Goal: Information Seeking & Learning: Check status

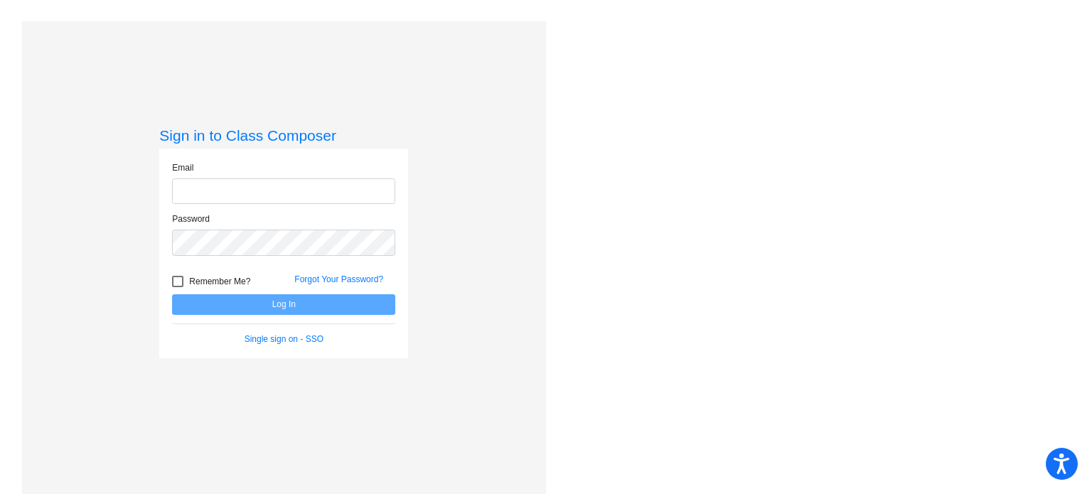
click at [236, 324] on form "Email Password Remember Me? Forgot Your Password? Log In Single sign on - SSO" at bounding box center [283, 253] width 223 height 184
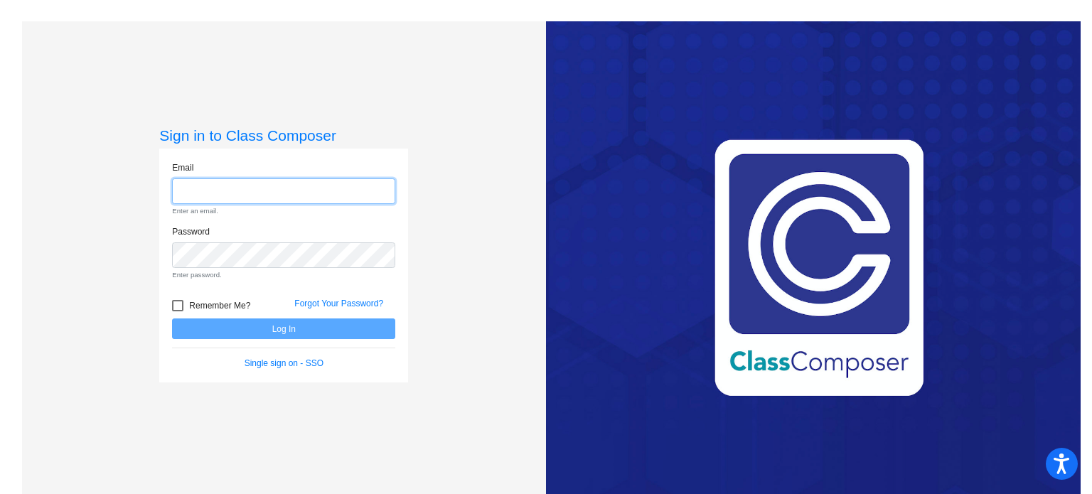
type input "[EMAIL_ADDRESS][DOMAIN_NAME]"
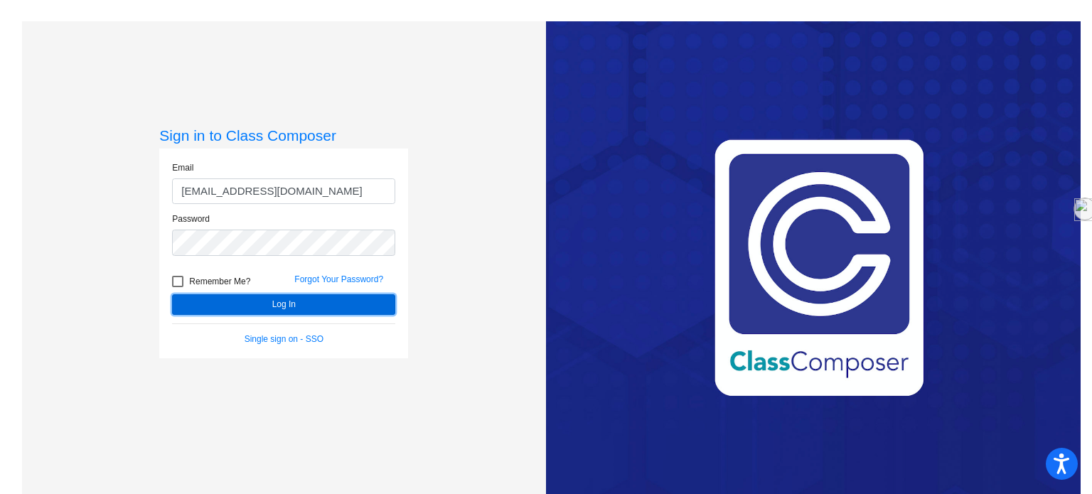
click at [268, 306] on button "Log In" at bounding box center [283, 304] width 223 height 21
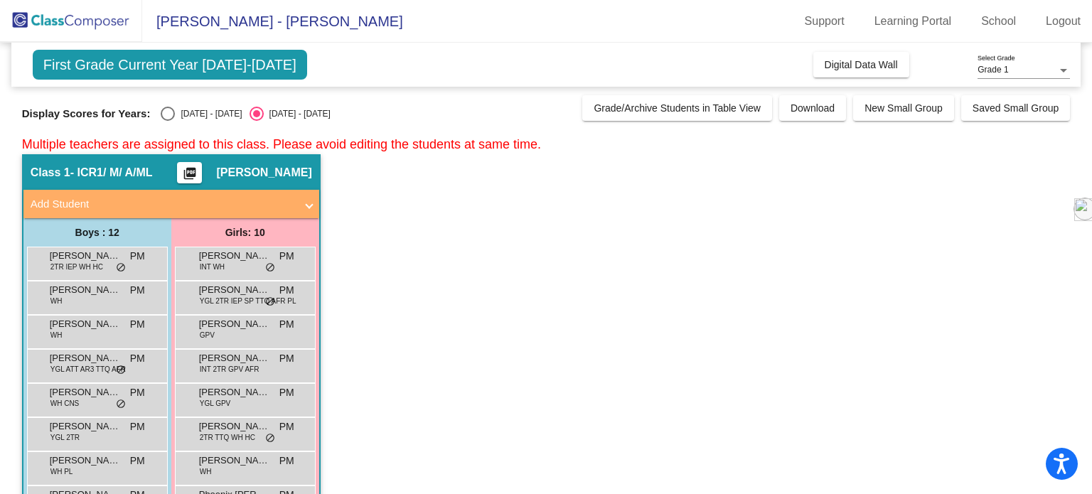
click at [228, 245] on div "Girls: 10" at bounding box center [245, 232] width 148 height 28
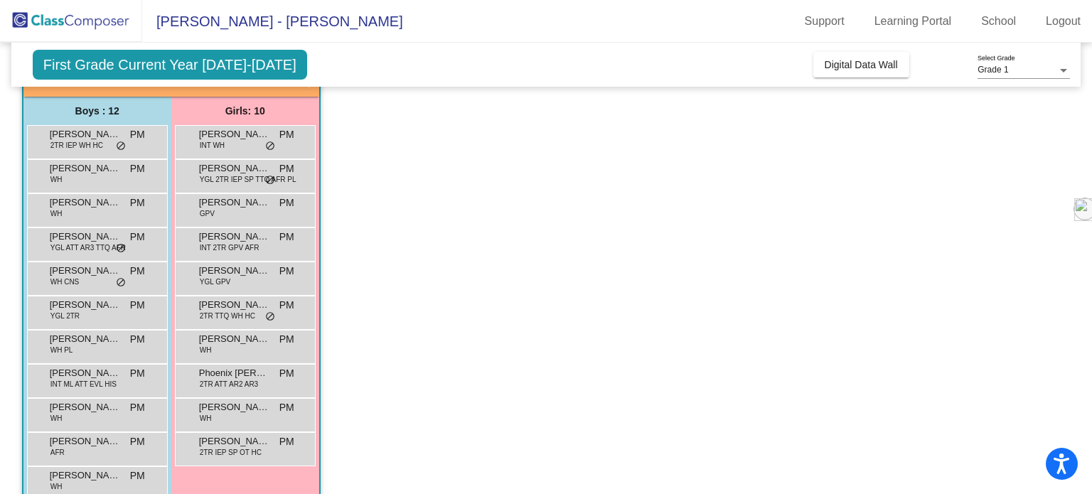
scroll to position [118, 0]
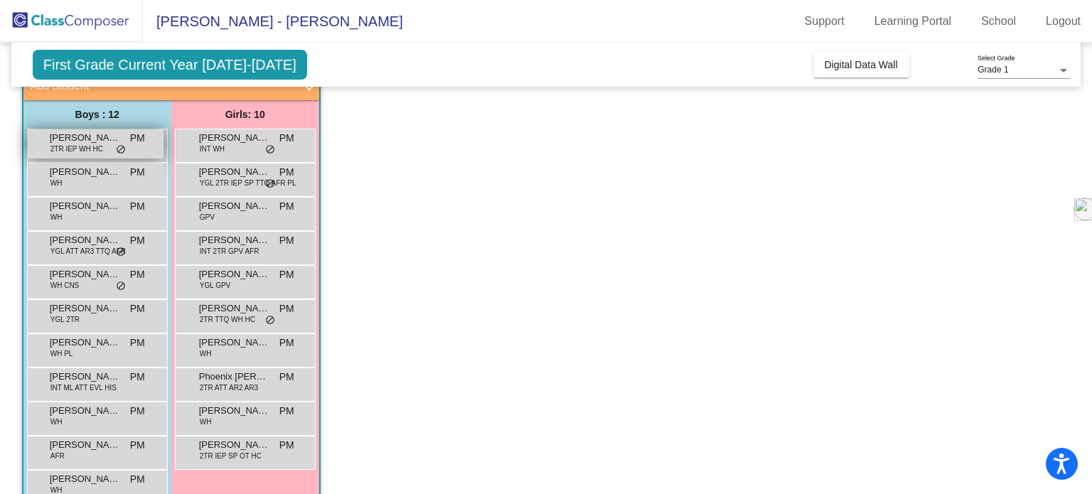
click at [99, 149] on div "[PERSON_NAME] 2TR IEP WH HC PM lock do_not_disturb_alt" at bounding box center [96, 143] width 136 height 29
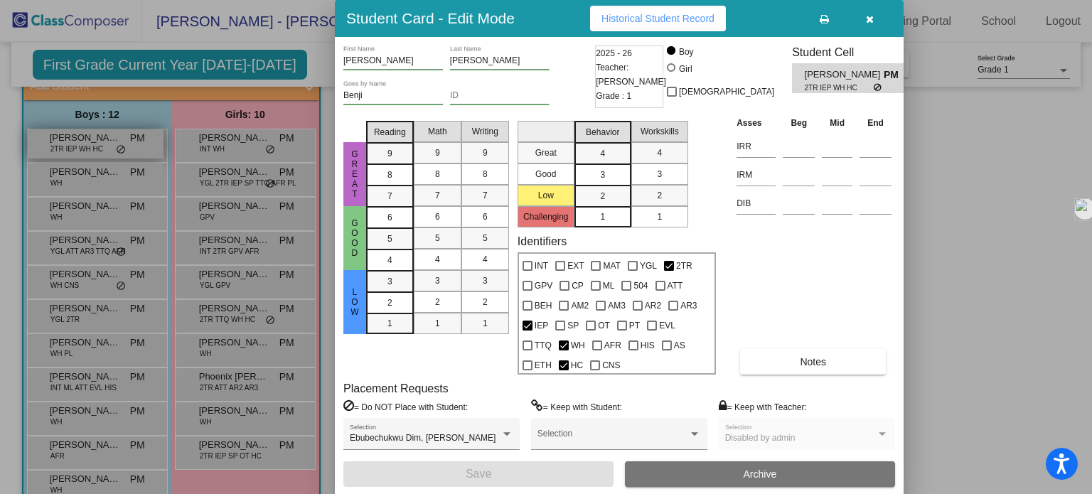
click at [99, 149] on div at bounding box center [546, 247] width 1092 height 494
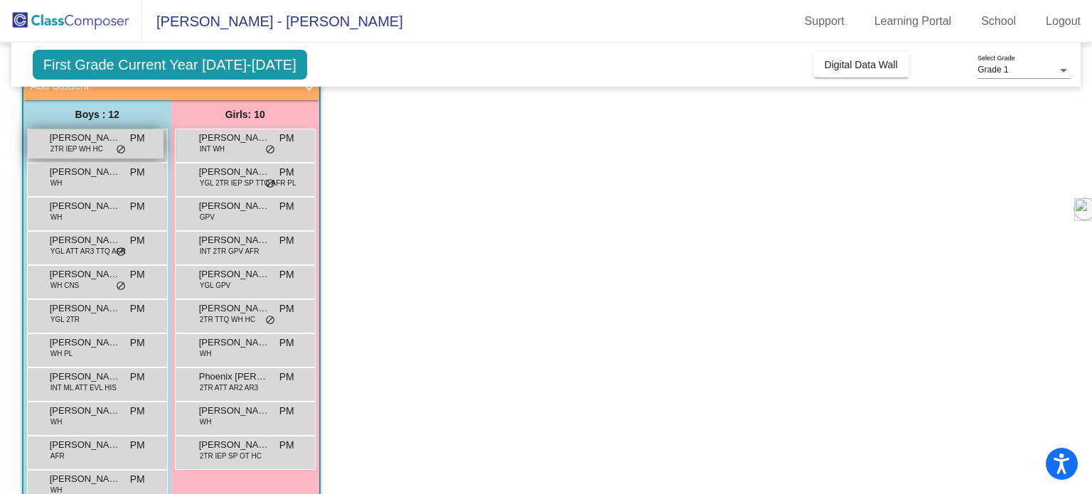
click at [99, 149] on div "[PERSON_NAME] 2TR IEP WH HC PM lock do_not_disturb_alt" at bounding box center [96, 143] width 136 height 29
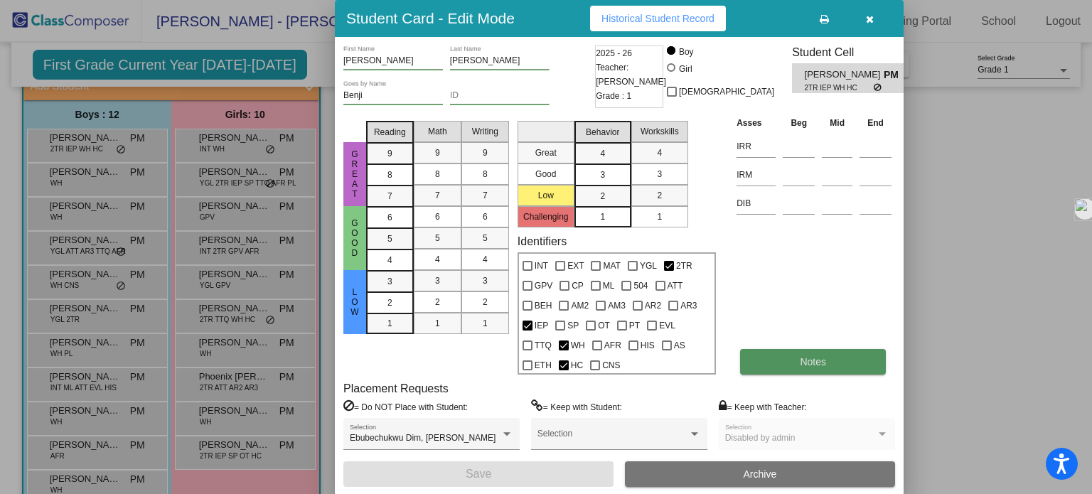
click at [813, 364] on span "Notes" at bounding box center [813, 361] width 26 height 11
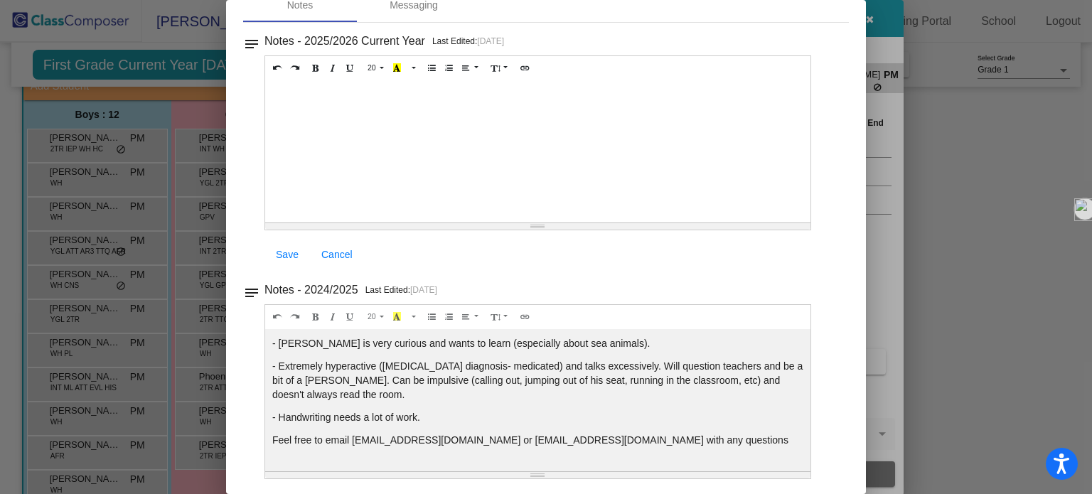
scroll to position [0, 0]
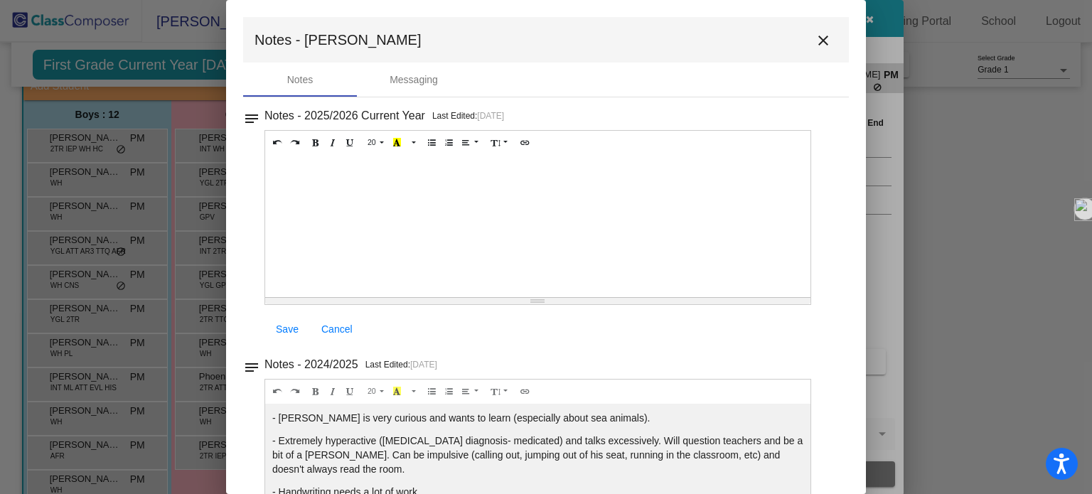
click at [822, 36] on mat-icon "close" at bounding box center [823, 40] width 17 height 17
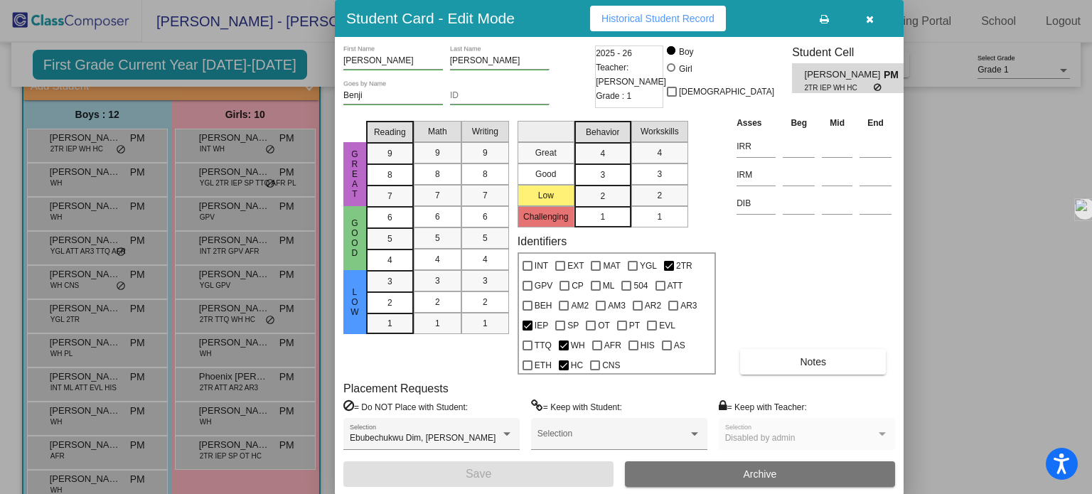
click at [692, 19] on span "Historical Student Record" at bounding box center [657, 18] width 113 height 11
click at [867, 18] on icon "button" at bounding box center [870, 19] width 8 height 10
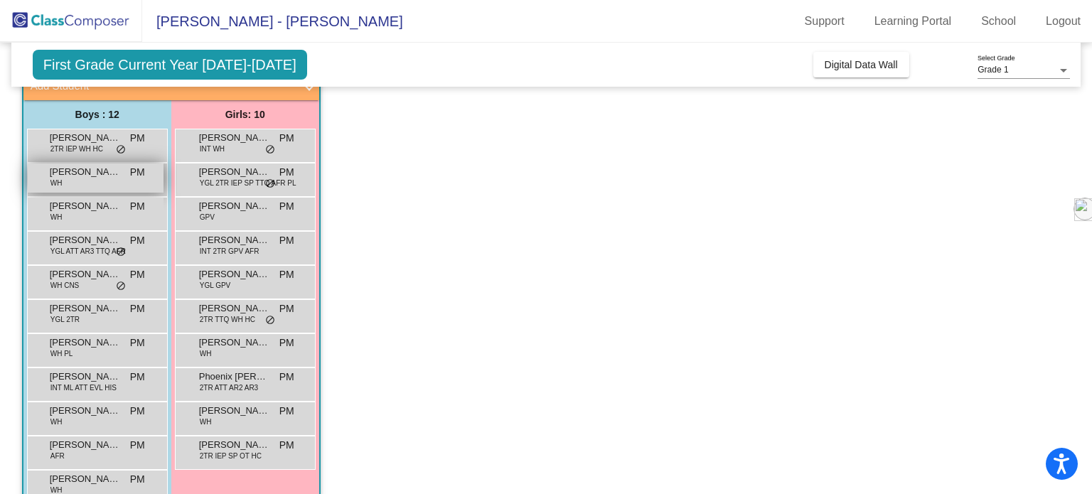
click at [70, 186] on div "[PERSON_NAME] [PERSON_NAME] PM lock do_not_disturb_alt" at bounding box center [96, 178] width 136 height 29
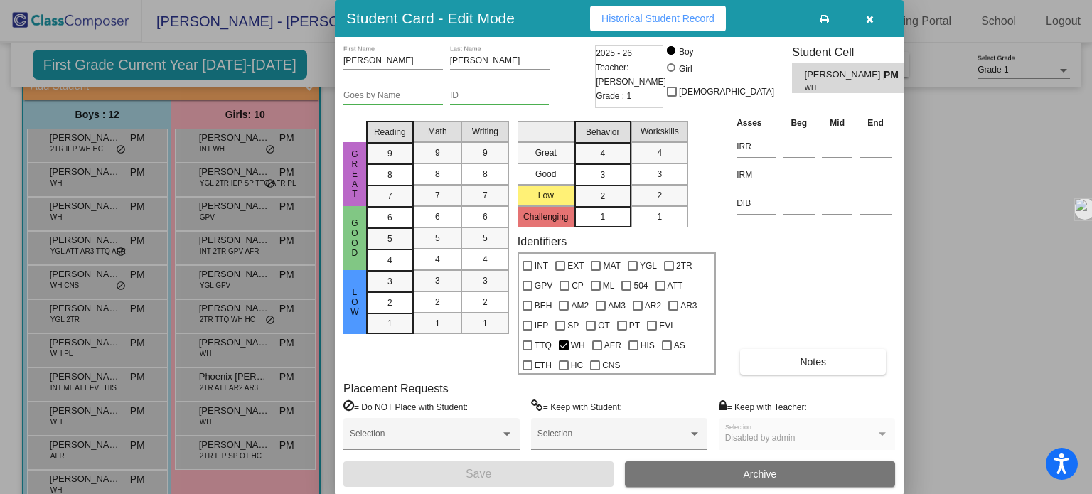
click at [660, 18] on span "Historical Student Record" at bounding box center [657, 18] width 113 height 11
click at [870, 16] on icon "button" at bounding box center [870, 19] width 8 height 10
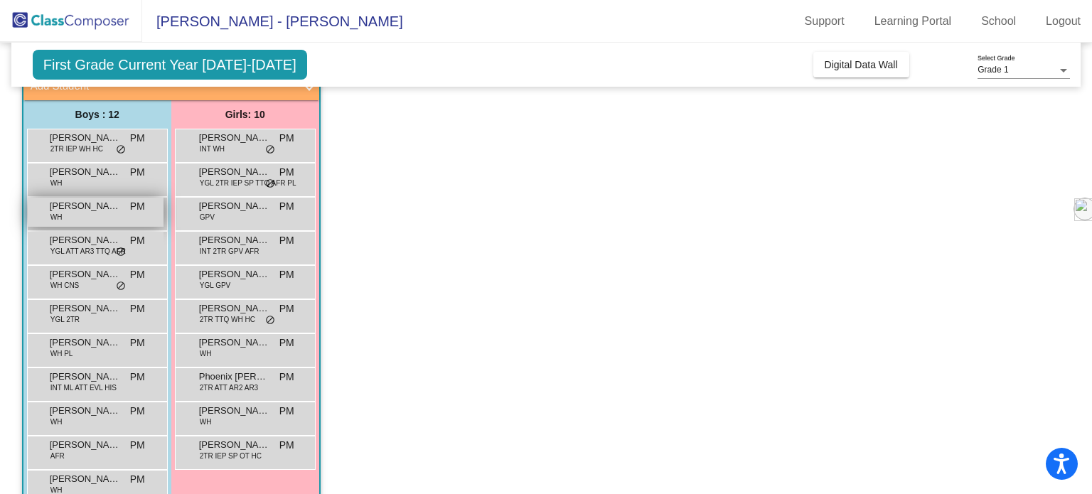
click at [97, 213] on div "[PERSON_NAME] WH PM lock do_not_disturb_alt" at bounding box center [96, 212] width 136 height 29
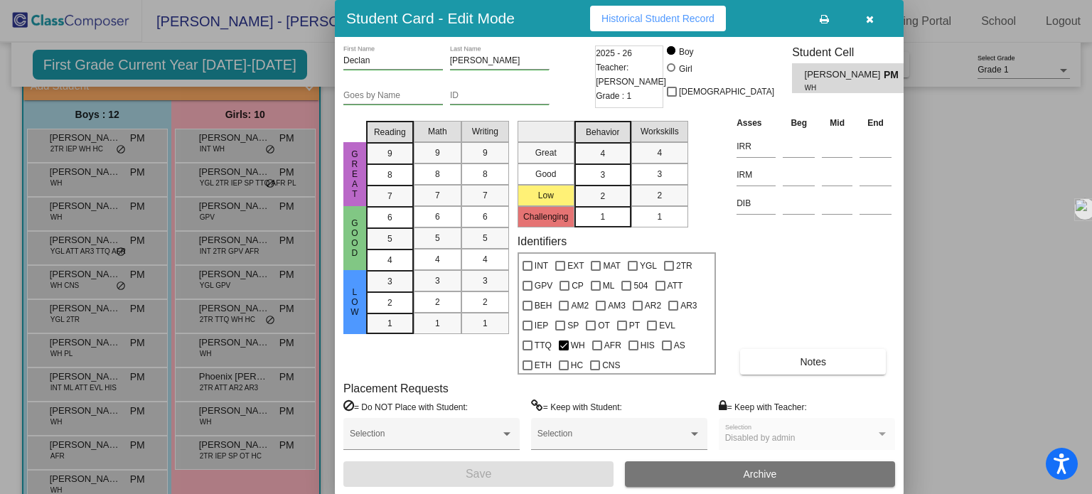
click at [683, 27] on button "Historical Student Record" at bounding box center [658, 19] width 136 height 26
click at [871, 14] on icon "button" at bounding box center [870, 19] width 8 height 10
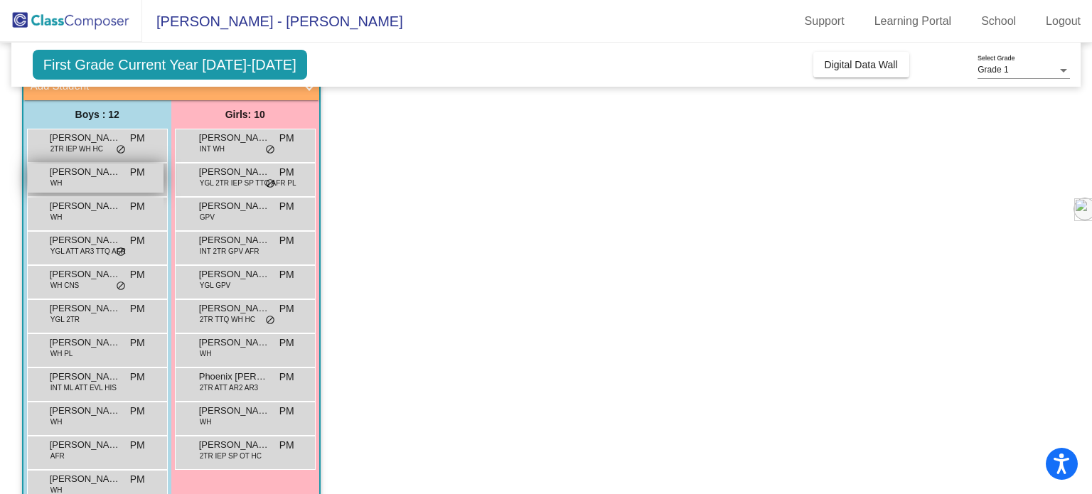
click at [70, 182] on div "[PERSON_NAME] [PERSON_NAME] PM lock do_not_disturb_alt" at bounding box center [96, 178] width 136 height 29
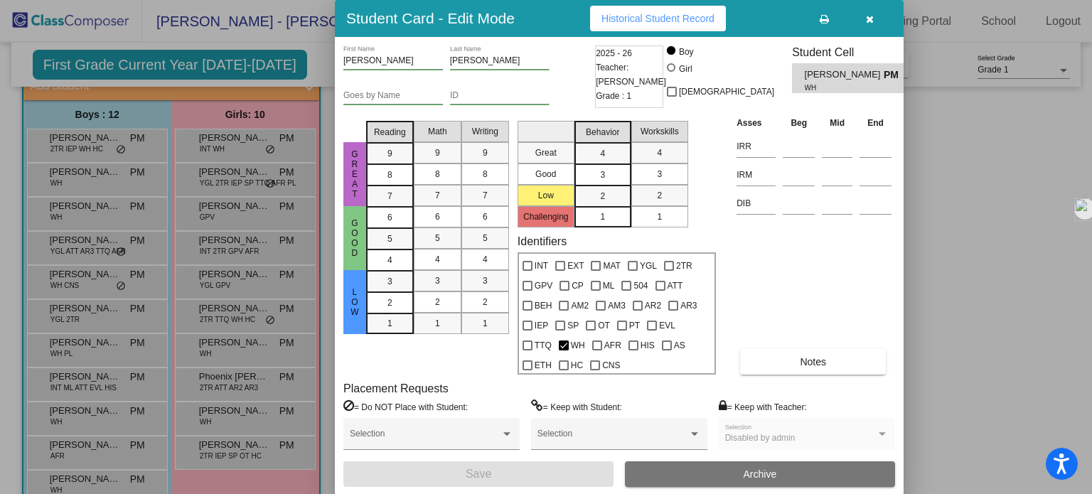
click at [654, 17] on span "Historical Student Record" at bounding box center [657, 18] width 113 height 11
click at [862, 18] on button "button" at bounding box center [870, 19] width 46 height 26
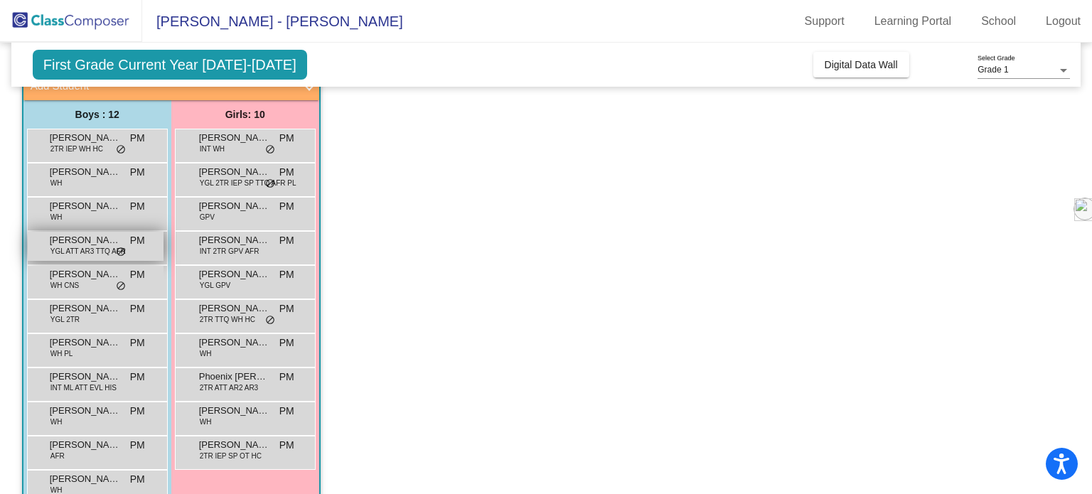
click at [70, 240] on span "[PERSON_NAME]" at bounding box center [85, 240] width 71 height 14
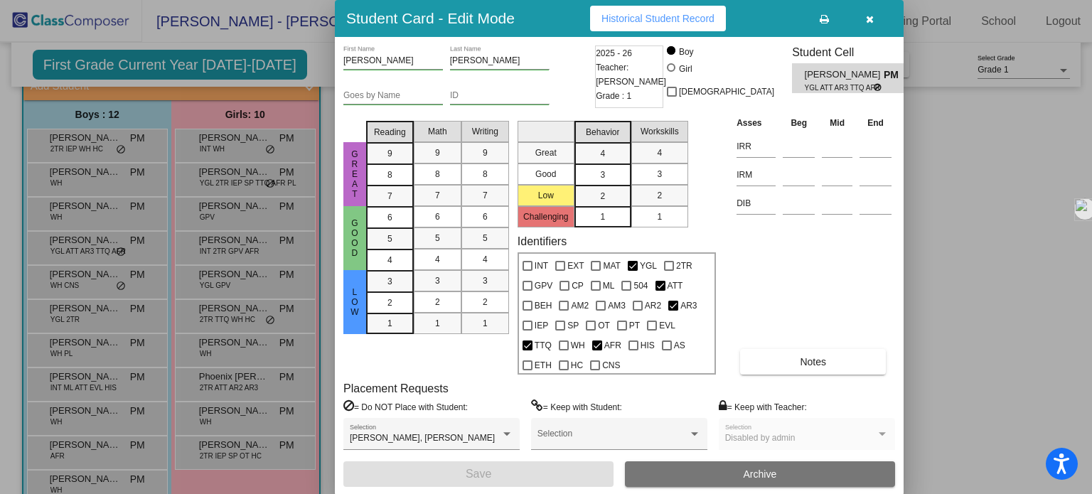
click at [624, 23] on span "Historical Student Record" at bounding box center [657, 18] width 113 height 11
click at [866, 20] on icon "button" at bounding box center [870, 19] width 8 height 10
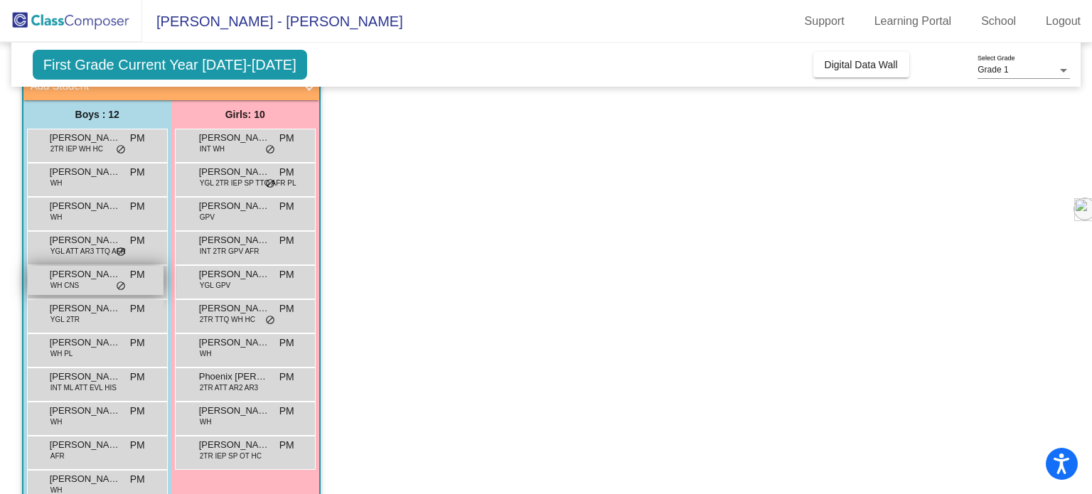
click at [89, 284] on div "[PERSON_NAME] D'[PERSON_NAME] [PERSON_NAME] CNS PM lock do_not_disturb_alt" at bounding box center [96, 280] width 136 height 29
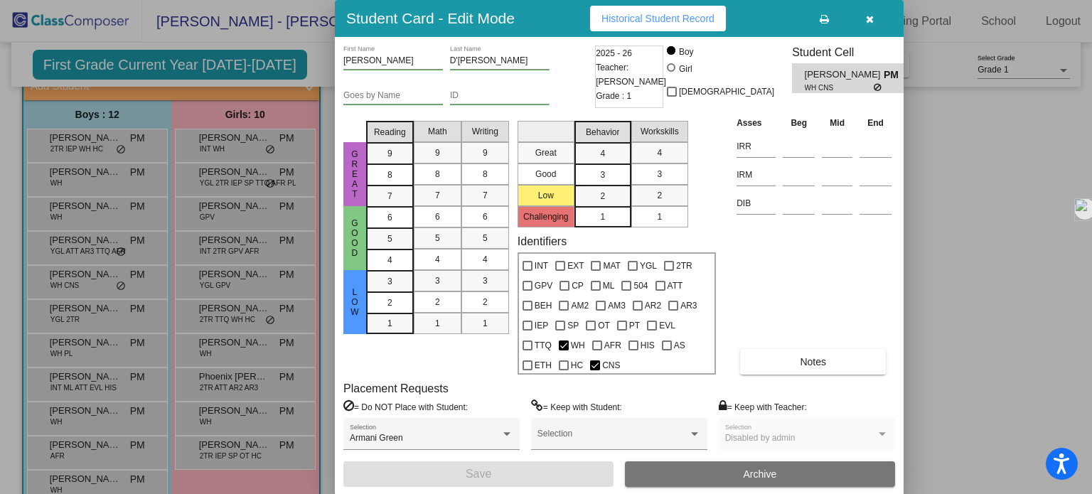
click at [622, 23] on span "Historical Student Record" at bounding box center [657, 18] width 113 height 11
click at [869, 17] on icon "button" at bounding box center [870, 19] width 8 height 10
